Goal: Information Seeking & Learning: Learn about a topic

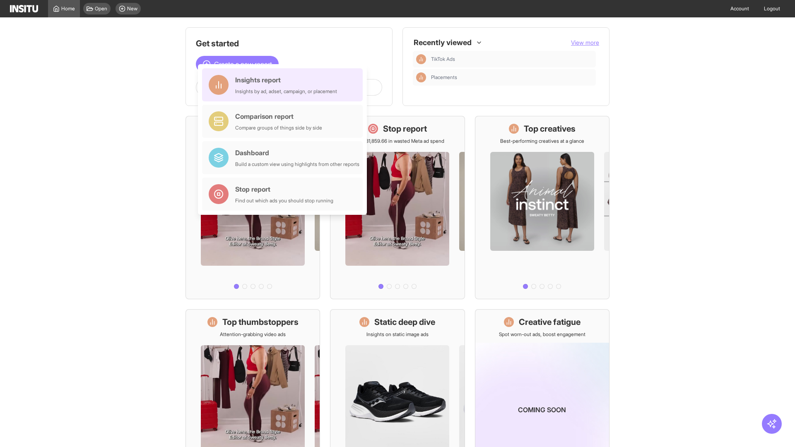
click at [285, 85] on div "Insights report Insights by ad, adset, campaign, or placement" at bounding box center [286, 85] width 102 height 20
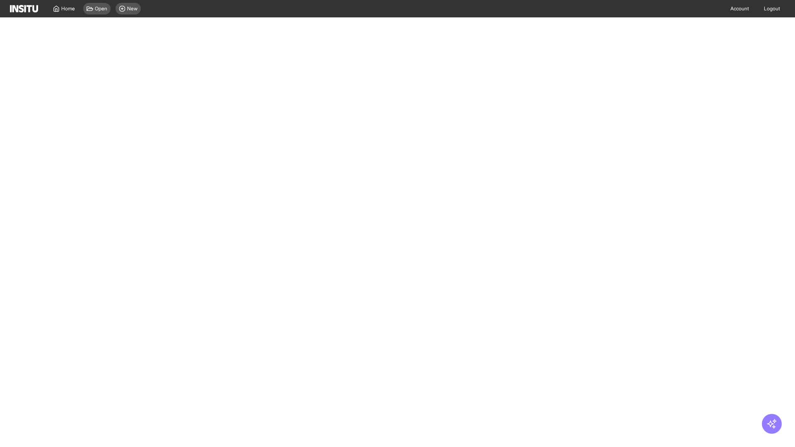
select select "**"
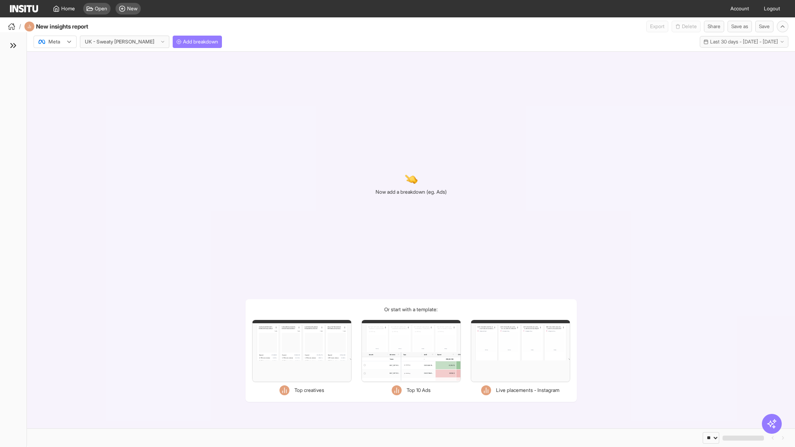
click at [55, 42] on div at bounding box center [49, 42] width 23 height 8
click at [55, 60] on span "Meta" at bounding box center [54, 59] width 11 height 7
click at [183, 42] on span "Add breakdown" at bounding box center [200, 42] width 35 height 7
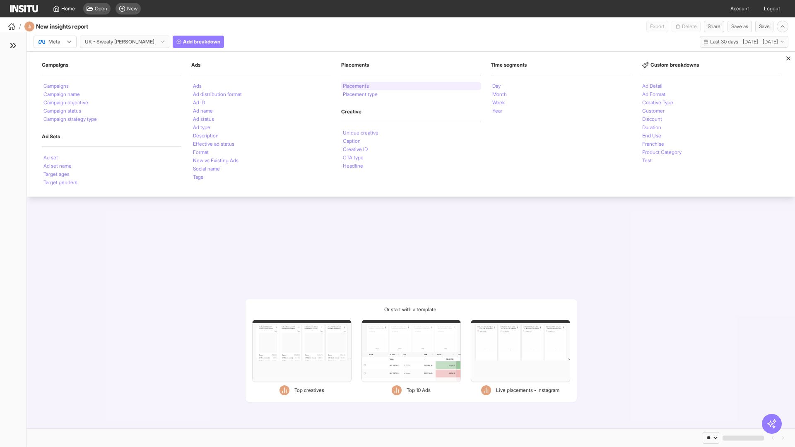
click at [356, 86] on li "Placements" at bounding box center [356, 86] width 26 height 5
